Goal: Book appointment/travel/reservation

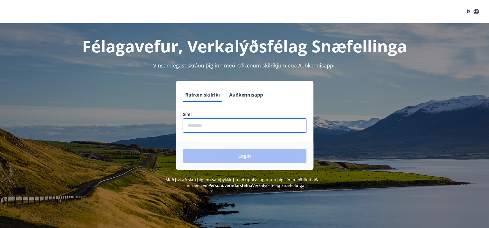
click at [199, 122] on input "phone" at bounding box center [245, 126] width 124 height 14
type input "********"
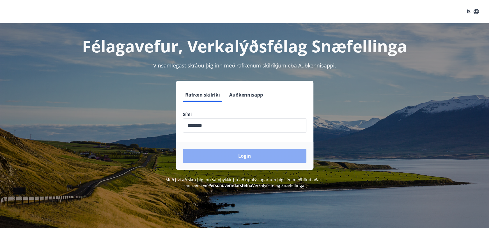
click at [274, 158] on button "Login" at bounding box center [245, 156] width 124 height 14
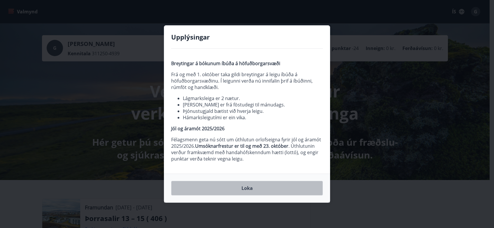
click at [246, 186] on button "Loka" at bounding box center [247, 188] width 152 height 15
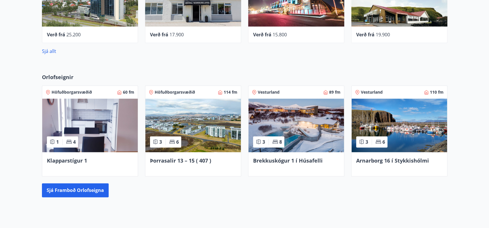
scroll to position [373, 0]
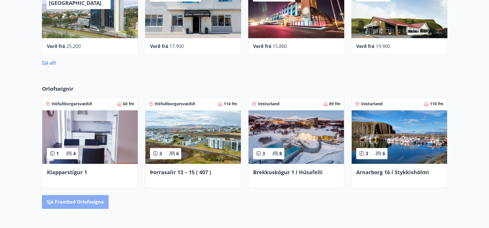
click at [77, 200] on button "Sjá framboð orlofseigna" at bounding box center [75, 202] width 67 height 14
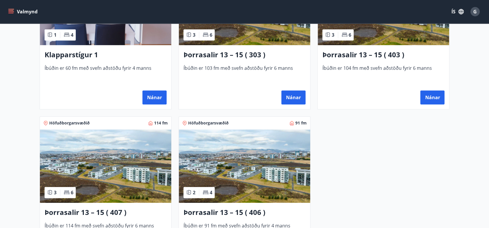
scroll to position [338, 0]
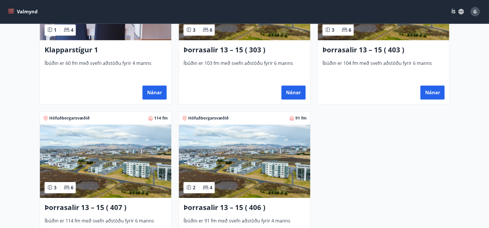
click at [91, 162] on img at bounding box center [105, 161] width 131 height 73
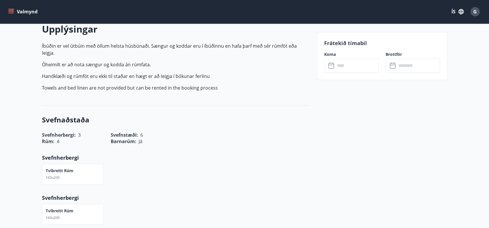
scroll to position [175, 0]
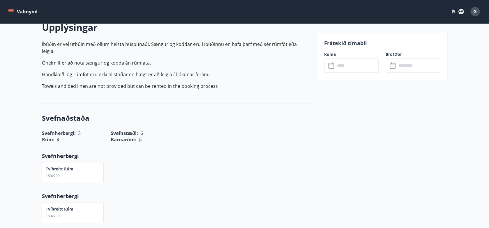
click at [166, 4] on div "Valmynd ÍS G" at bounding box center [244, 11] width 489 height 23
click at [346, 61] on input "text" at bounding box center [356, 66] width 43 height 14
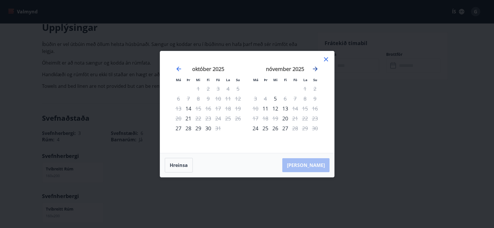
click at [318, 70] on icon "Move forward to switch to the next month." at bounding box center [314, 69] width 7 height 7
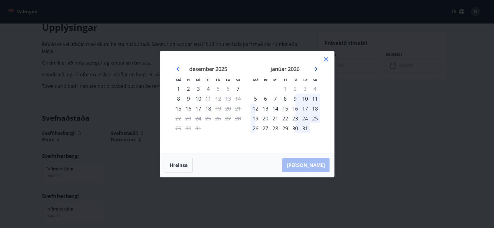
click at [318, 70] on icon "Move forward to switch to the next month." at bounding box center [314, 69] width 7 height 7
click at [295, 103] on div "6" at bounding box center [295, 99] width 10 height 10
click at [314, 99] on div "8" at bounding box center [315, 99] width 10 height 10
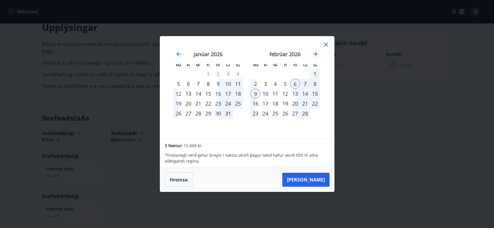
click at [315, 85] on div "8" at bounding box center [315, 84] width 10 height 10
click at [314, 82] on div "8" at bounding box center [315, 84] width 10 height 10
drag, startPoint x: 314, startPoint y: 82, endPoint x: 194, endPoint y: 184, distance: 157.4
click at [194, 184] on div "Má Þr Mi Fi Fö La Su Má Þr Mi Fi Fö La Su desember 2025 1 2 3 4 5 6 7 8 9 10 11…" at bounding box center [247, 114] width 175 height 156
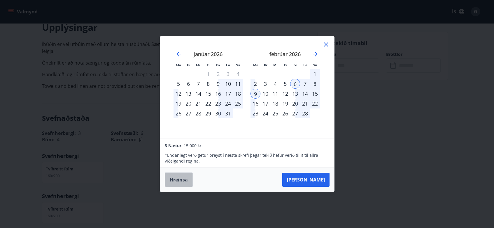
click at [174, 184] on button "Hreinsa" at bounding box center [179, 180] width 28 height 15
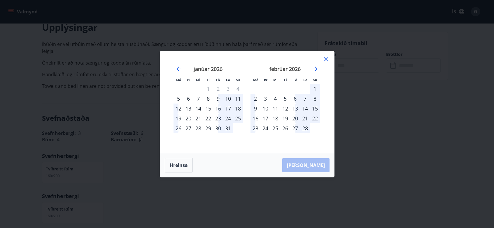
click at [294, 99] on div "6" at bounding box center [295, 99] width 10 height 10
click at [315, 100] on div "8" at bounding box center [315, 99] width 10 height 10
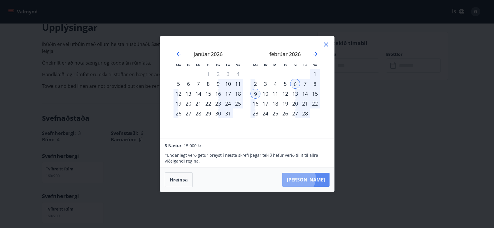
click at [316, 178] on button "Taka Frá" at bounding box center [305, 180] width 47 height 14
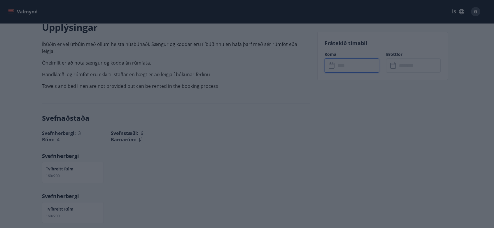
type input "******"
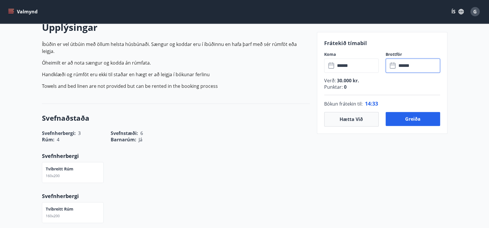
click at [406, 66] on input "******" at bounding box center [418, 66] width 43 height 14
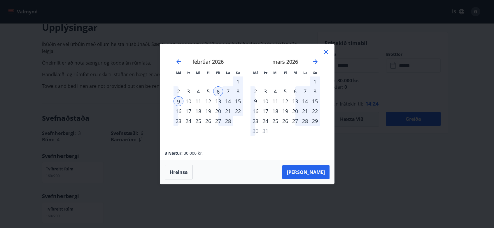
click at [238, 91] on div "8" at bounding box center [238, 92] width 10 height 10
click at [225, 93] on div "7" at bounding box center [228, 92] width 10 height 10
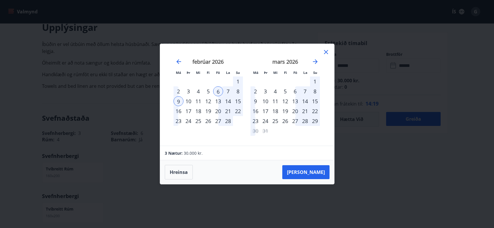
click at [230, 92] on div "7" at bounding box center [228, 92] width 10 height 10
click at [181, 172] on button "Hreinsa" at bounding box center [179, 172] width 28 height 15
drag, startPoint x: 229, startPoint y: 95, endPoint x: 228, endPoint y: 91, distance: 4.1
click at [228, 91] on div "7" at bounding box center [228, 92] width 10 height 10
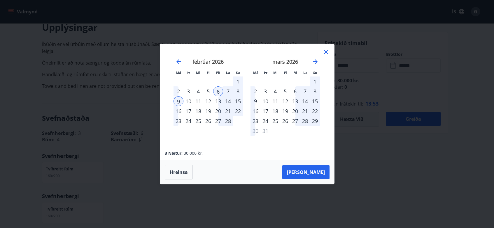
click at [326, 54] on icon at bounding box center [325, 52] width 7 height 7
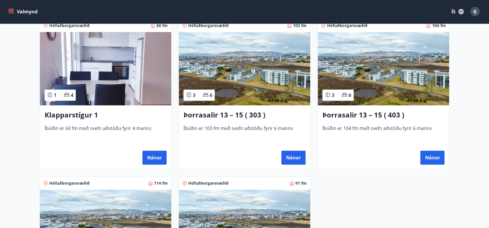
scroll to position [268, 0]
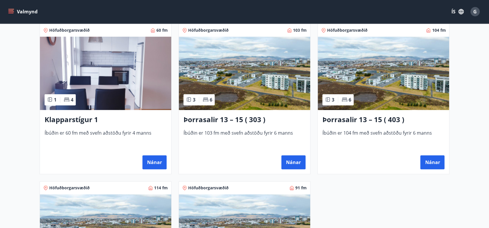
click at [254, 69] on img at bounding box center [244, 73] width 131 height 73
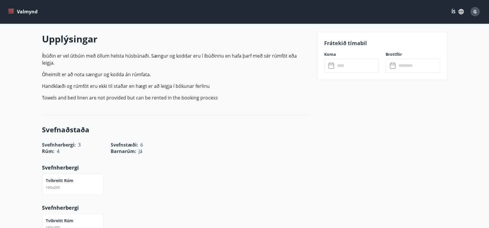
scroll to position [152, 0]
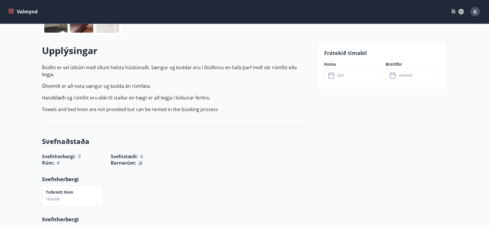
click at [334, 75] on icon at bounding box center [331, 75] width 7 height 7
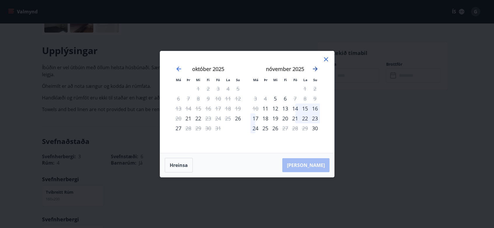
click at [317, 68] on icon "Move forward to switch to the next month." at bounding box center [314, 69] width 7 height 7
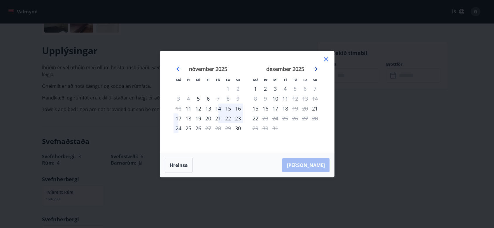
click at [317, 68] on icon "Move forward to switch to the next month." at bounding box center [314, 69] width 7 height 7
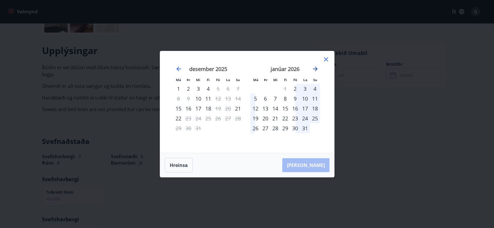
click at [317, 68] on icon "Move forward to switch to the next month." at bounding box center [314, 69] width 7 height 7
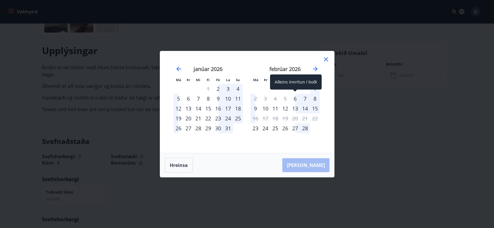
click at [295, 98] on div "6" at bounding box center [295, 99] width 10 height 10
click at [314, 98] on div "8" at bounding box center [315, 99] width 10 height 10
click at [311, 168] on div "Hreinsa Taka Frá" at bounding box center [247, 166] width 174 height 24
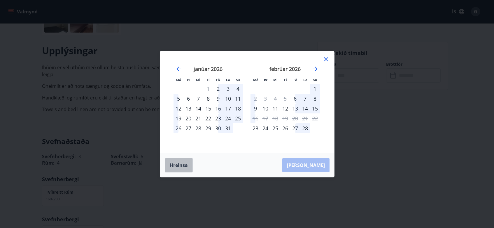
click at [175, 162] on button "Hreinsa" at bounding box center [179, 165] width 28 height 15
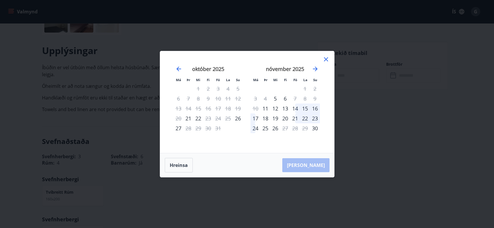
click at [327, 60] on icon at bounding box center [325, 59] width 7 height 7
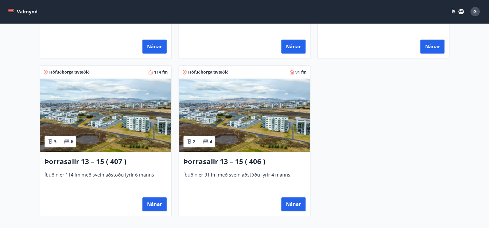
scroll to position [385, 0]
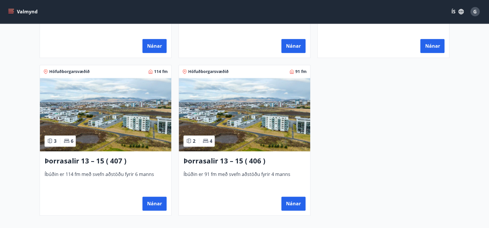
click at [245, 122] on img at bounding box center [244, 114] width 131 height 73
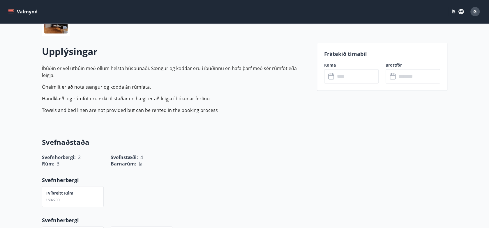
scroll to position [152, 0]
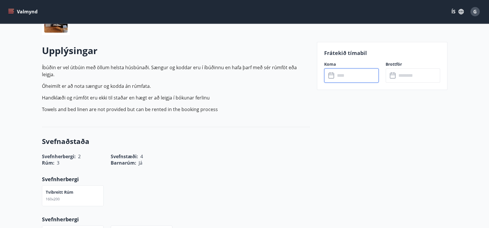
click at [345, 75] on input "text" at bounding box center [356, 75] width 43 height 14
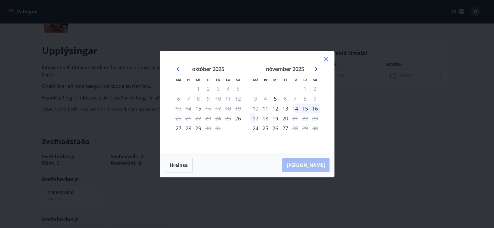
click at [315, 70] on icon "Move forward to switch to the next month." at bounding box center [314, 69] width 7 height 7
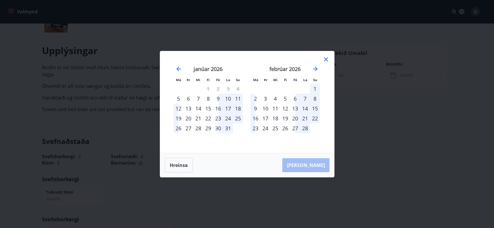
click at [294, 100] on div "6" at bounding box center [295, 99] width 10 height 10
click at [315, 99] on div "8" at bounding box center [315, 99] width 10 height 10
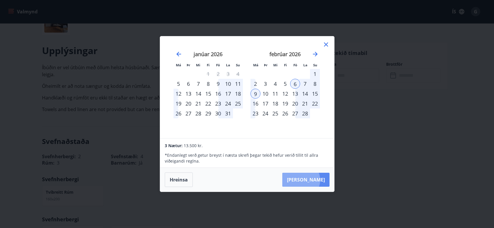
click at [318, 180] on button "Taka Frá" at bounding box center [305, 180] width 47 height 14
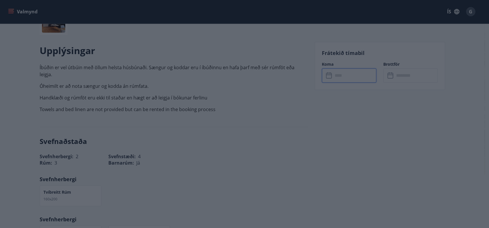
type input "******"
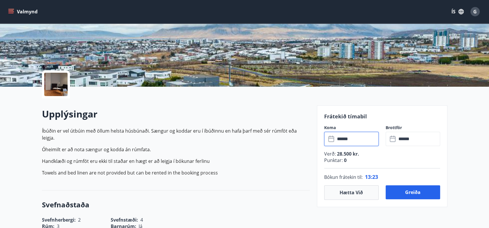
scroll to position [93, 0]
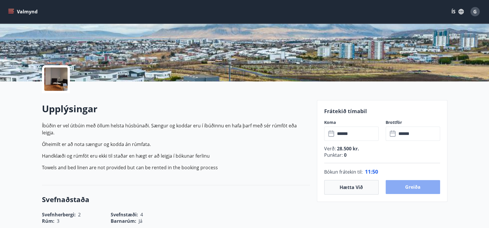
click at [406, 190] on button "Greiða" at bounding box center [413, 187] width 54 height 14
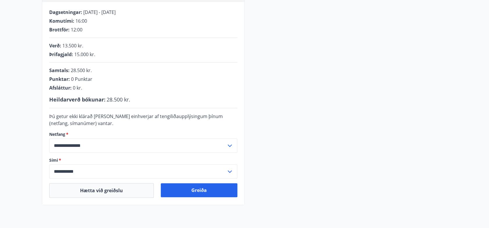
scroll to position [128, 0]
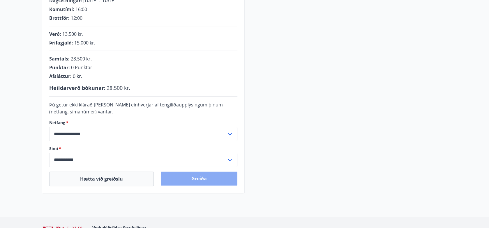
click at [202, 177] on button "Greiða" at bounding box center [199, 179] width 77 height 14
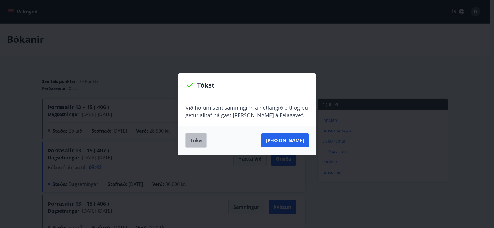
click at [200, 142] on button "Loka" at bounding box center [195, 140] width 21 height 15
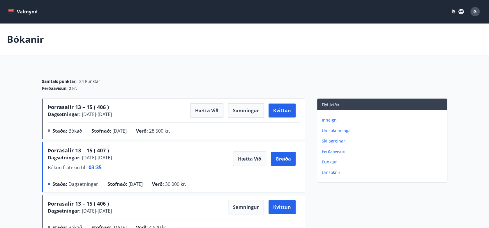
click at [354, 74] on div "Samtals punktar : -24 Punktar Ferðaávísun : 0 kr." at bounding box center [245, 82] width 406 height 31
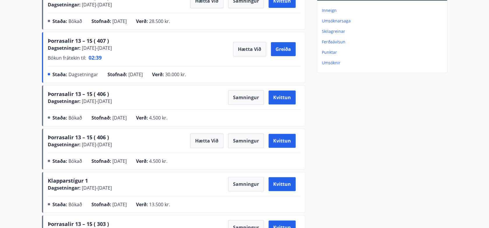
scroll to position [110, 0]
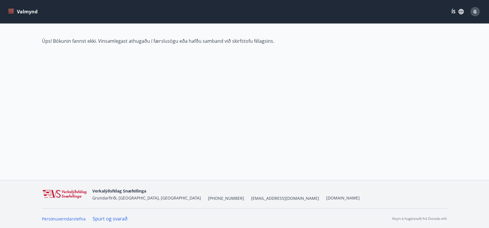
click at [272, 121] on div "Valmynd ÍS G Úps! Bókunin fannst ekki. Vinsamlegast athugaðu í færslusögu eða h…" at bounding box center [244, 90] width 489 height 180
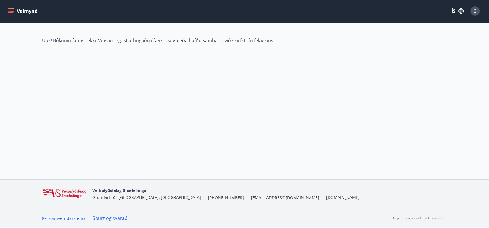
click at [291, 67] on div "Valmynd ÍS G Úps! Bókunin fannst ekki. Vinsamlegast athugaðu í færslusögu eða h…" at bounding box center [244, 89] width 489 height 180
drag, startPoint x: 291, startPoint y: 67, endPoint x: 291, endPoint y: 58, distance: 9.4
click at [291, 58] on div "Valmynd ÍS G Úps! Bókunin fannst ekki. Vinsamlegast athugaðu í færslusögu eða h…" at bounding box center [244, 89] width 489 height 180
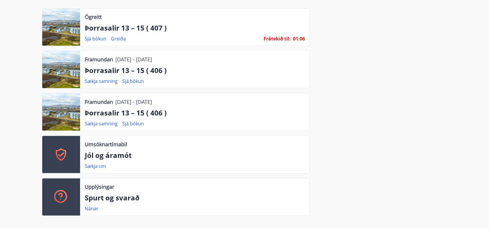
scroll to position [186, 0]
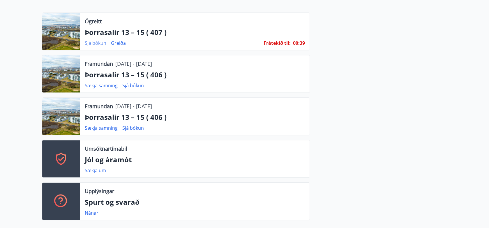
click at [95, 45] on link "Sjá bókun" at bounding box center [96, 43] width 22 height 6
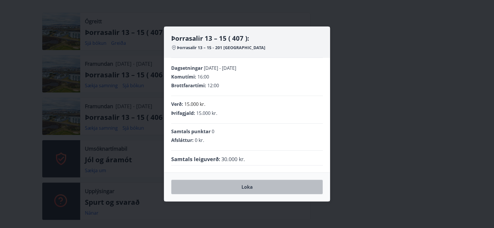
click at [268, 187] on button "Loka" at bounding box center [247, 187] width 152 height 15
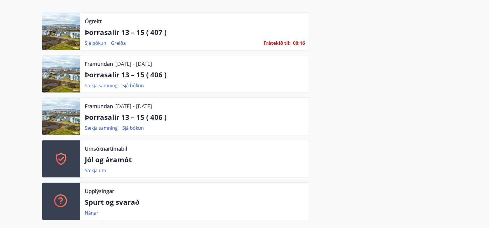
click at [101, 86] on link "Sækja samning" at bounding box center [101, 85] width 33 height 6
click at [485, 224] on div at bounding box center [485, 224] width 0 height 0
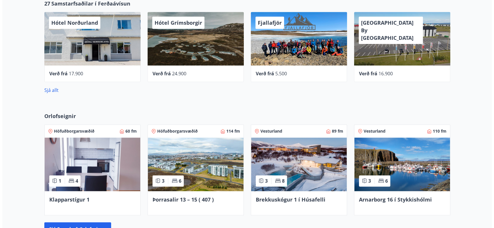
scroll to position [384, 0]
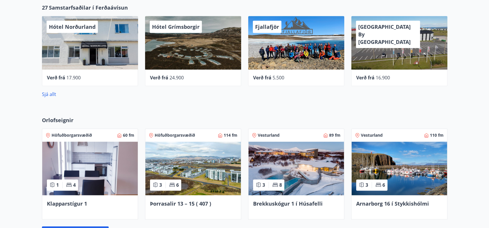
click at [383, 35] on span "[GEOGRAPHIC_DATA] By [GEOGRAPHIC_DATA]" at bounding box center [384, 34] width 52 height 22
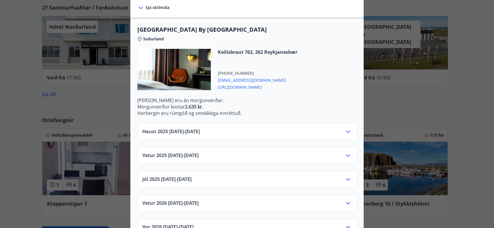
scroll to position [152, 0]
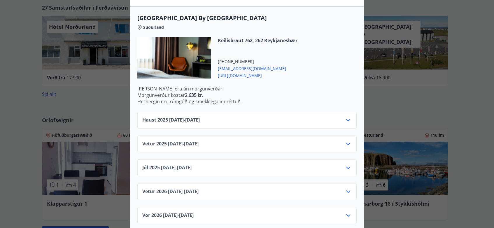
click at [348, 117] on icon at bounding box center [347, 120] width 7 height 7
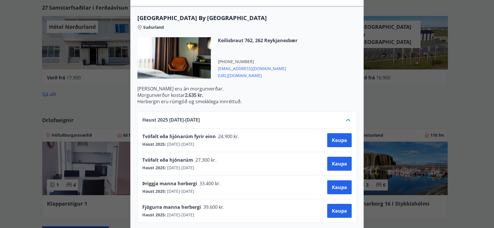
scroll to position [140, 0]
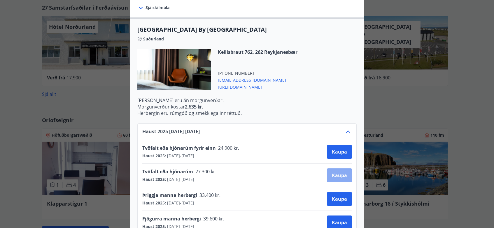
click at [337, 172] on span "Kaupa" at bounding box center [339, 175] width 15 height 6
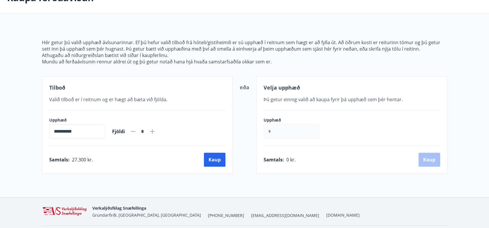
scroll to position [58, 0]
